Goal: Transaction & Acquisition: Purchase product/service

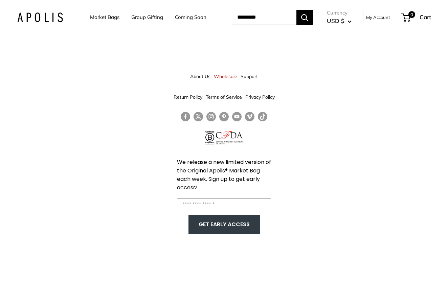
click at [107, 15] on link "Market Bags" at bounding box center [104, 17] width 29 height 9
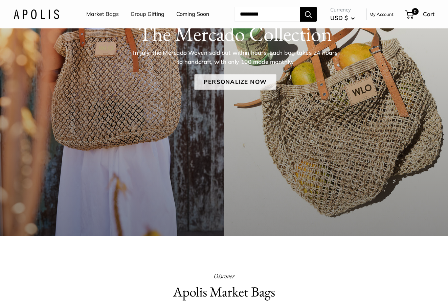
scroll to position [139, 0]
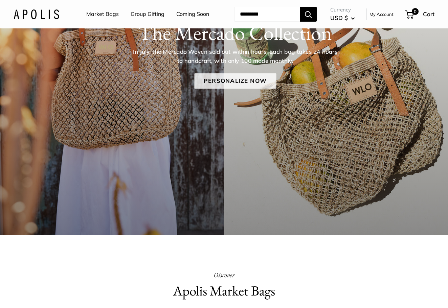
click at [223, 89] on link "Personalize Now" at bounding box center [235, 81] width 82 height 16
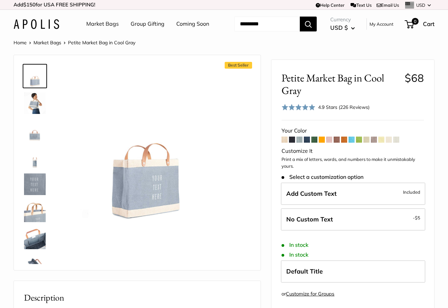
click at [308, 143] on span at bounding box center [307, 140] width 6 height 6
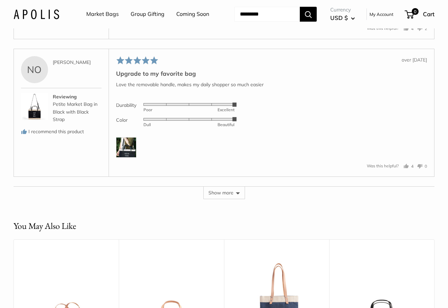
scroll to position [1526, 0]
click at [37, 120] on img at bounding box center [34, 106] width 27 height 27
click at [124, 158] on img at bounding box center [126, 147] width 20 height 20
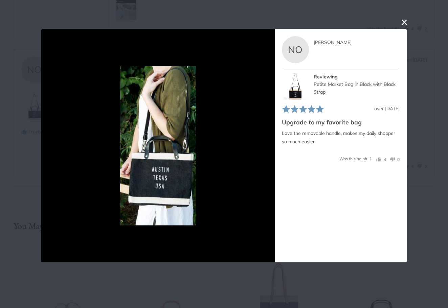
click at [405, 22] on button "close this modal window" at bounding box center [404, 22] width 8 height 8
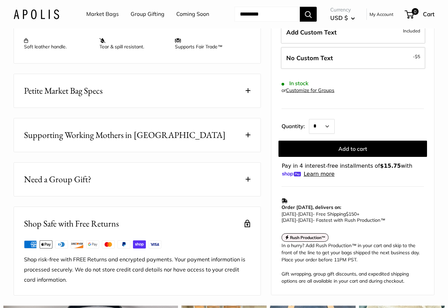
scroll to position [208, 0]
